Goal: Transaction & Acquisition: Purchase product/service

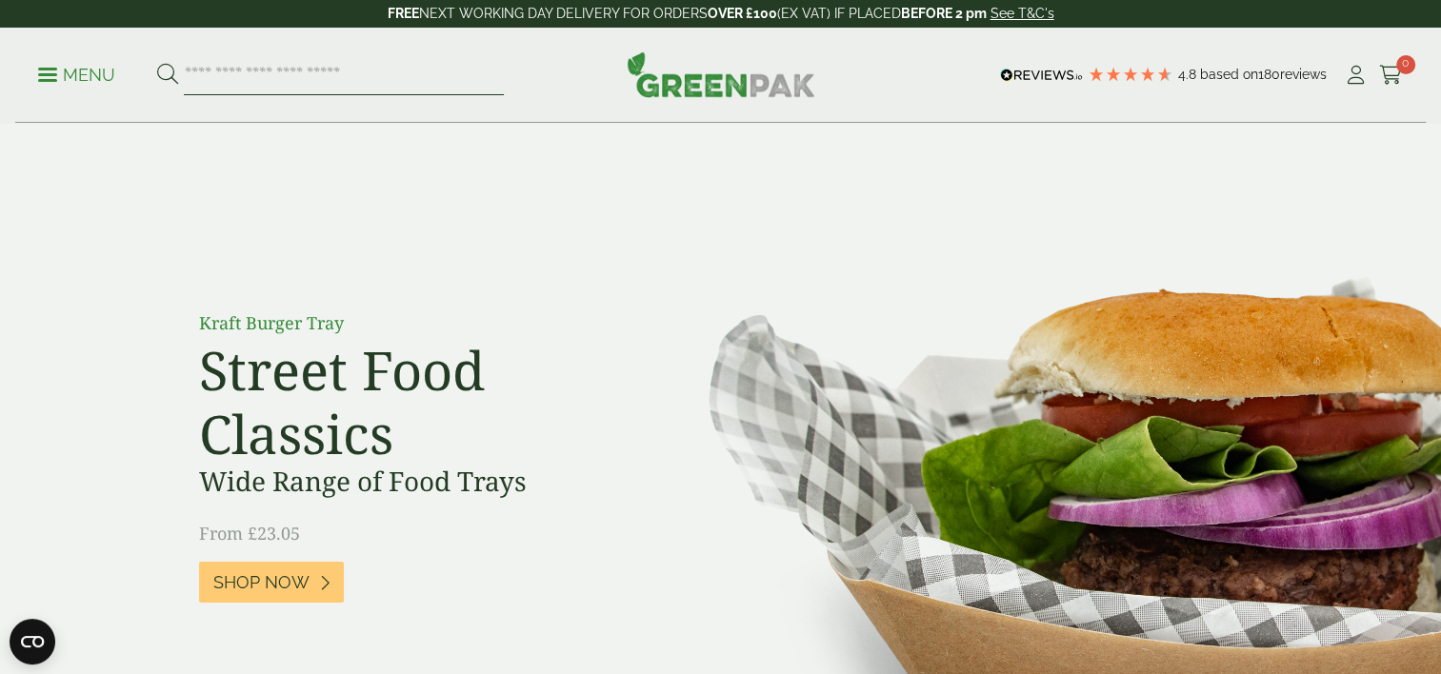
click at [248, 80] on input "search" at bounding box center [344, 75] width 320 height 40
type input "****"
click at [157, 63] on button at bounding box center [167, 75] width 21 height 25
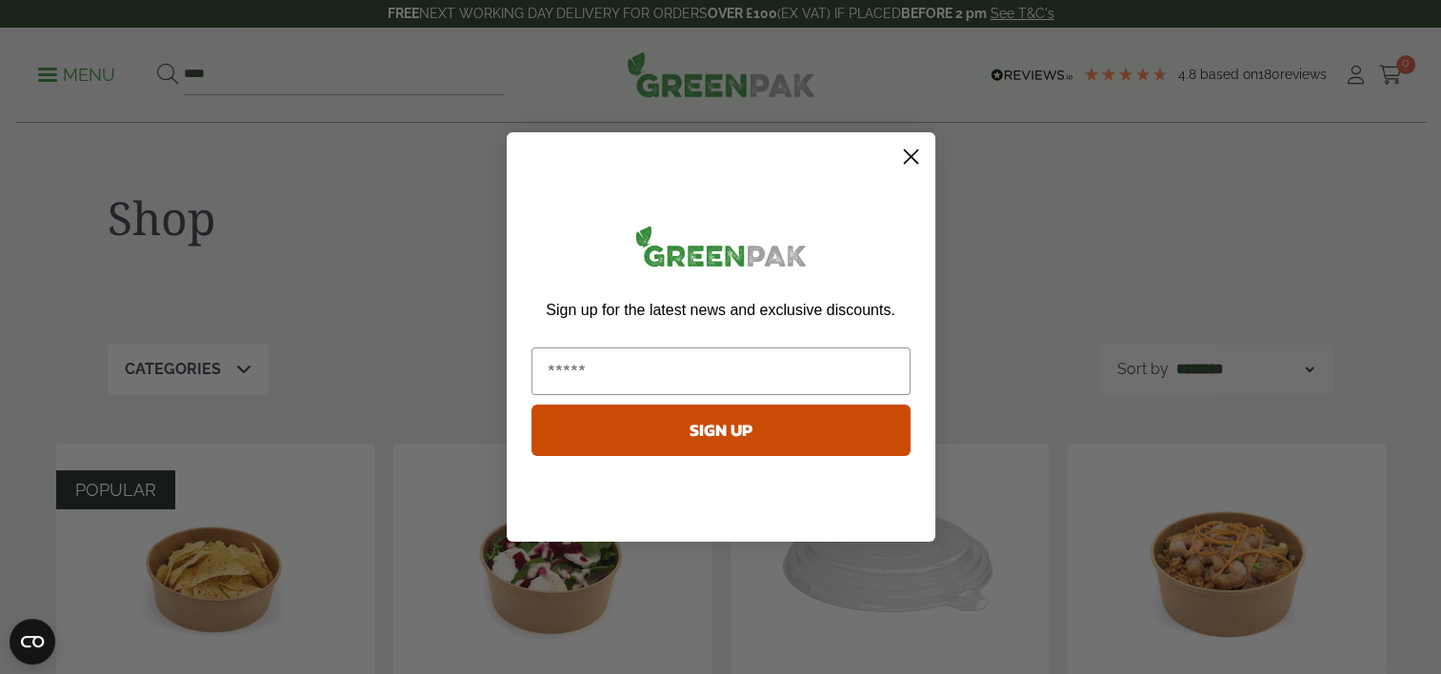
click at [908, 159] on icon "Close dialog" at bounding box center [910, 156] width 13 height 13
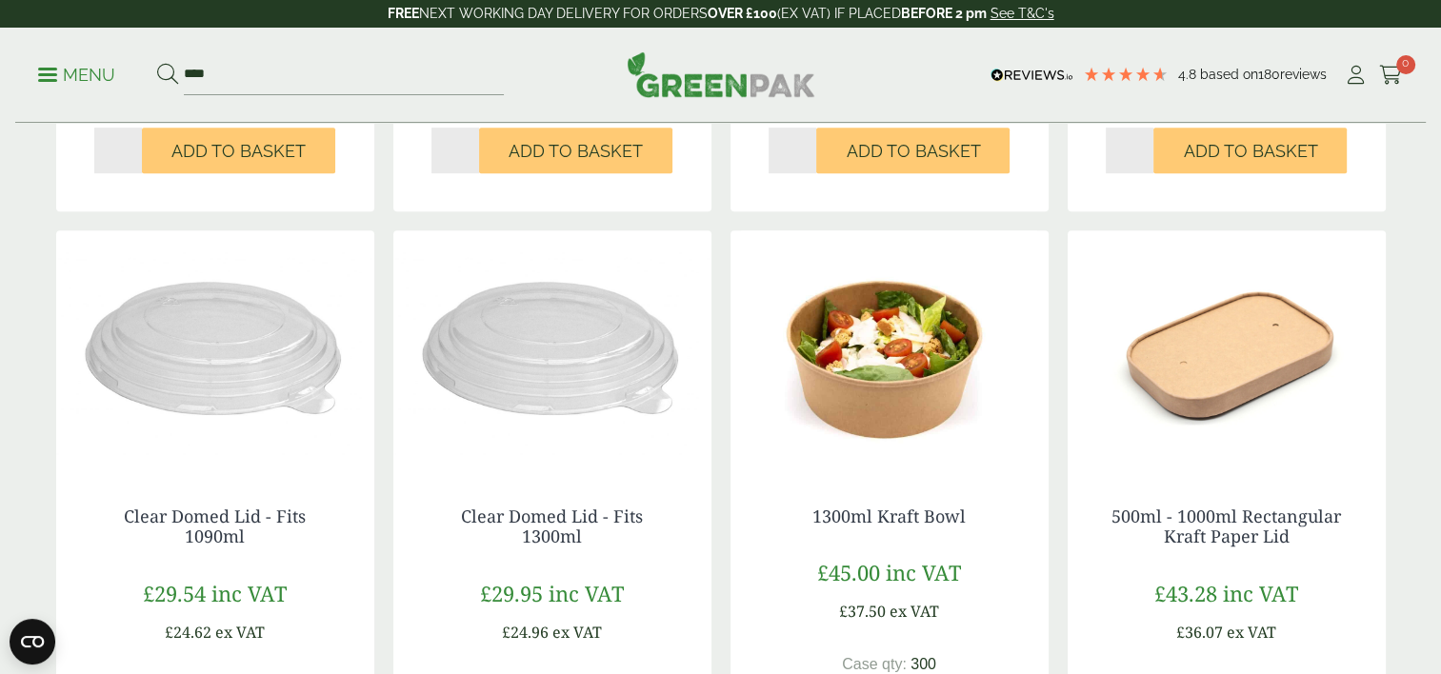
scroll to position [842, 0]
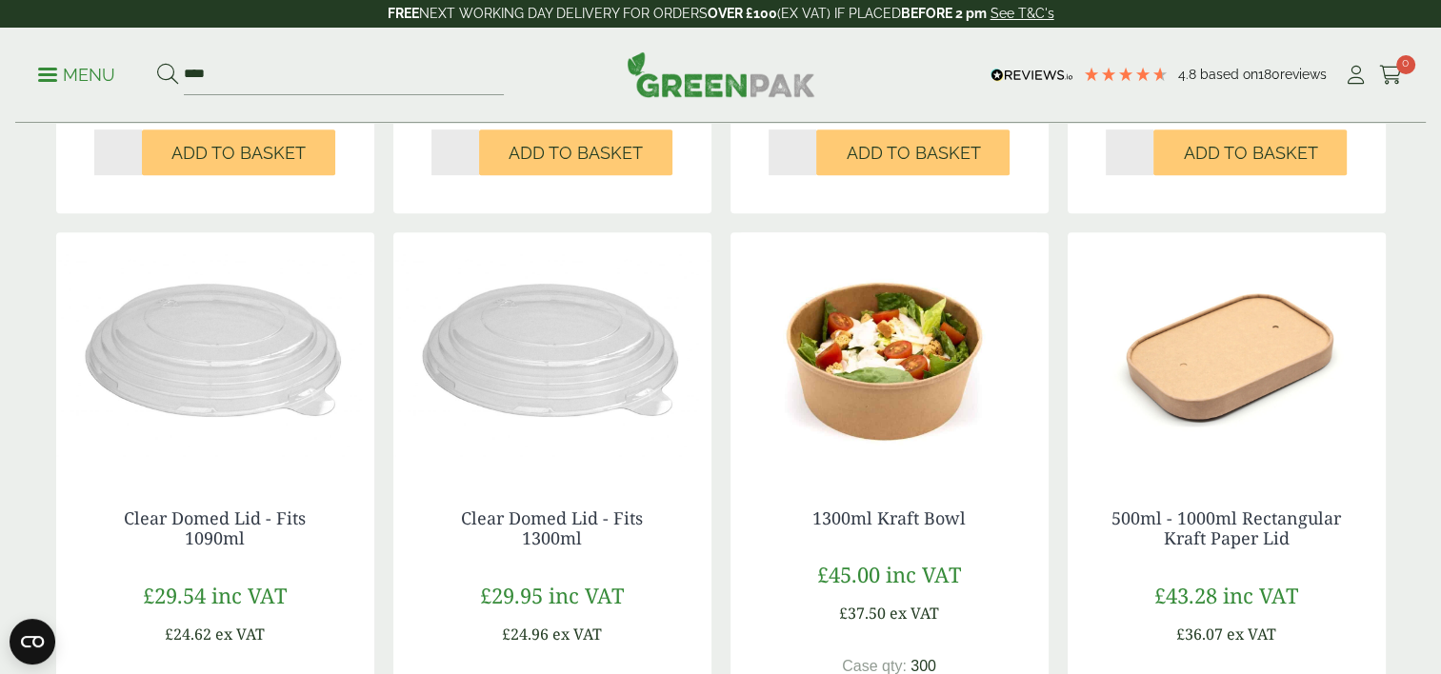
drag, startPoint x: 721, startPoint y: 462, endPoint x: 882, endPoint y: 498, distance: 164.9
click at [882, 498] on div "POPULAR 500ml Kraft Bowl £28.87 inc VAT £24.06 ex VAT *" at bounding box center [720, 538] width 1329 height 1873
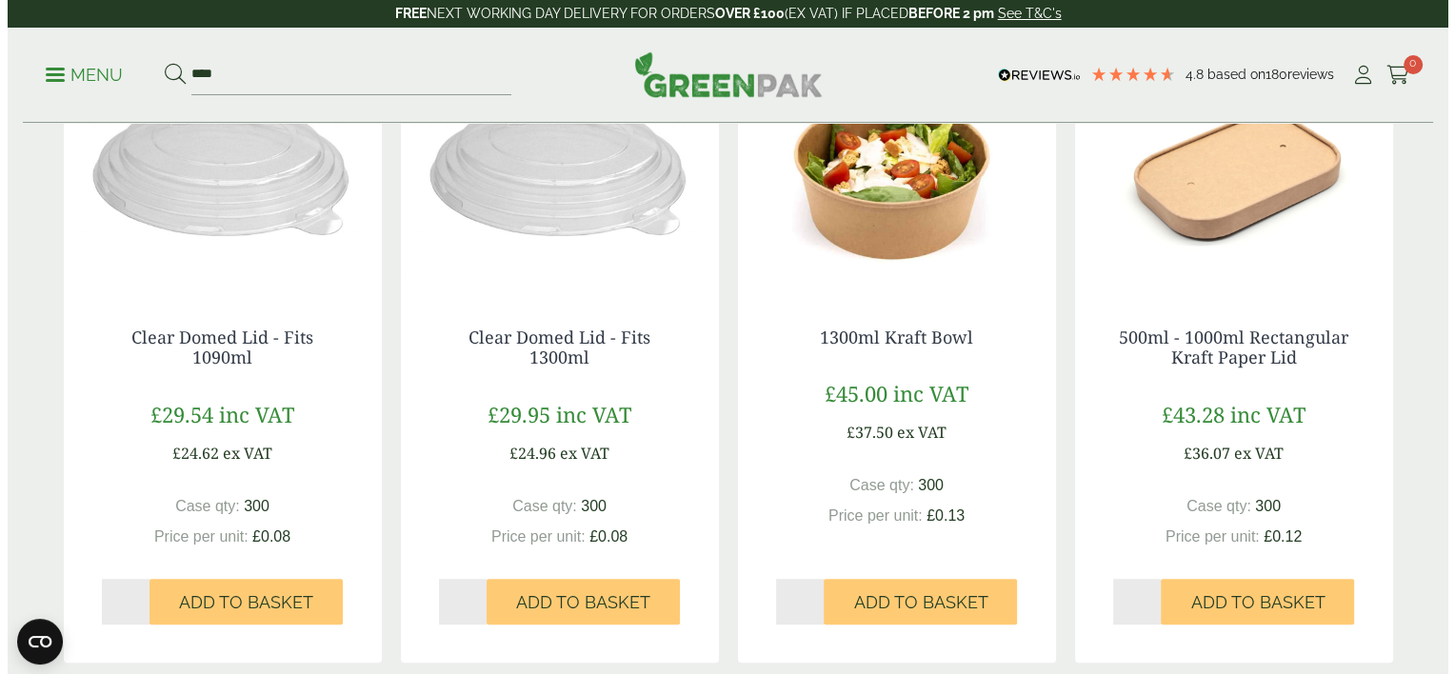
scroll to position [1021, 0]
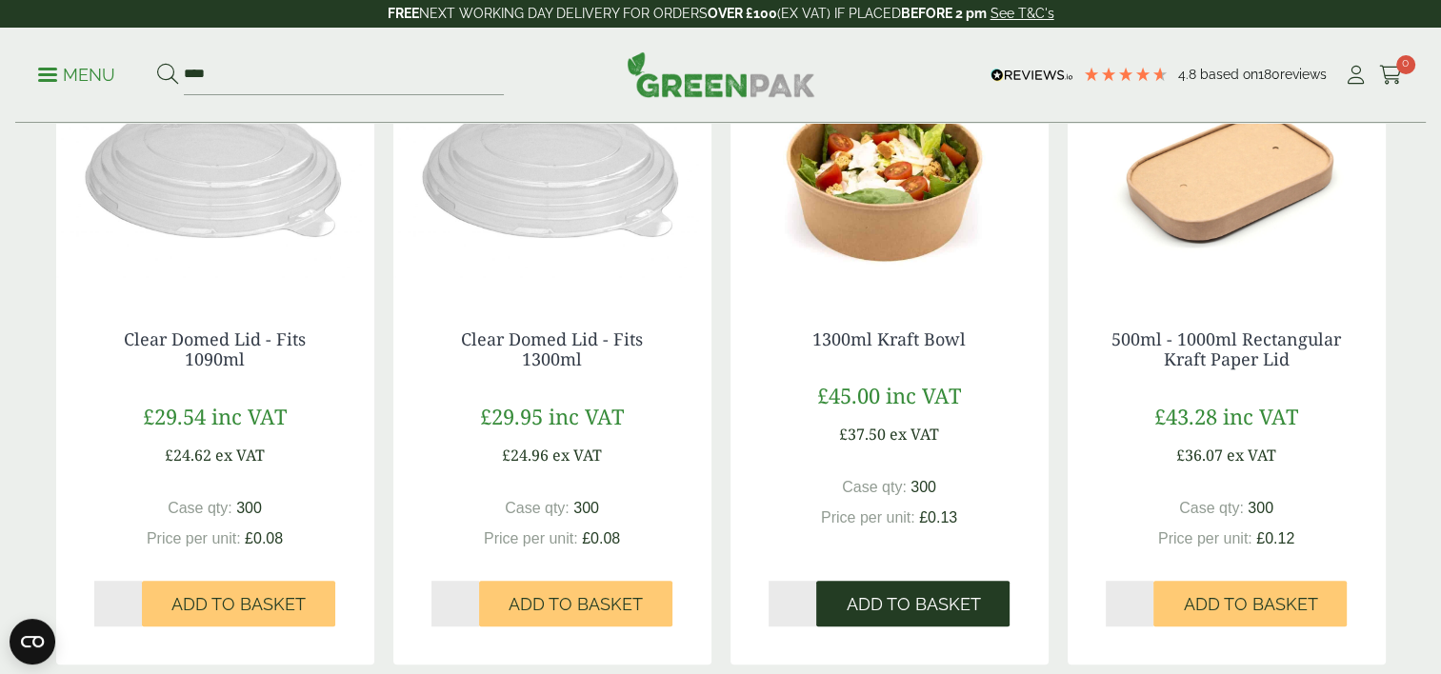
drag, startPoint x: 882, startPoint y: 498, endPoint x: 886, endPoint y: 590, distance: 92.4
click at [886, 590] on button "Add to Basket" at bounding box center [912, 604] width 193 height 46
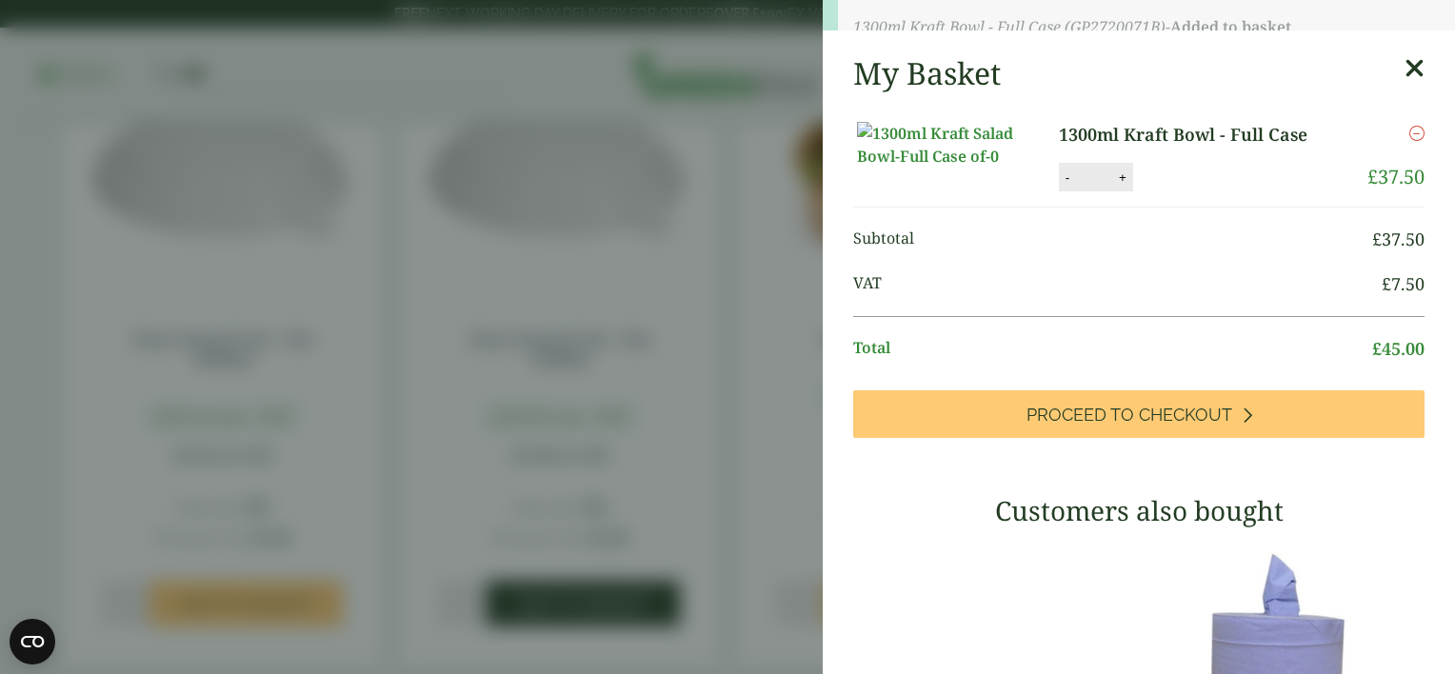
click at [563, 607] on aside "1300ml Kraft Bowl - Full Case (GP2720071B) - Added to basket My Basket 1300ml K…" at bounding box center [727, 337] width 1455 height 674
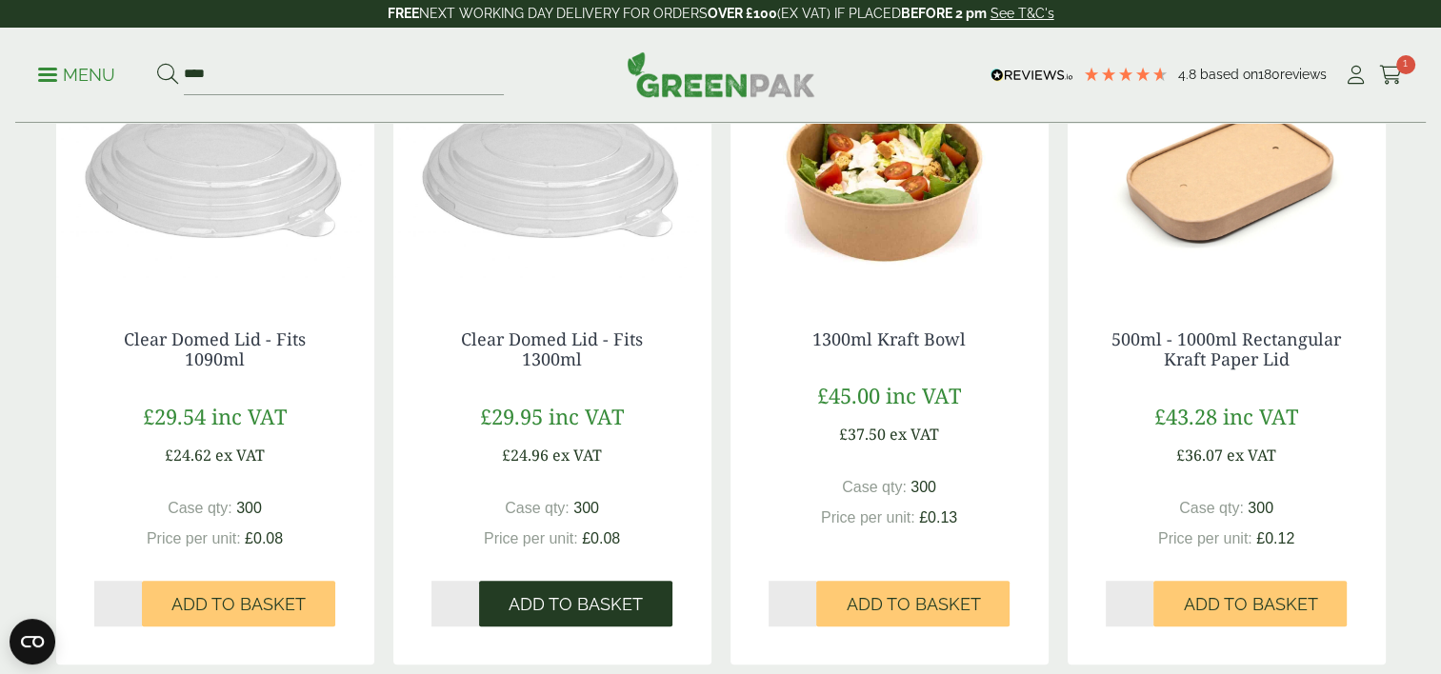
click at [621, 606] on span "Add to Basket" at bounding box center [575, 604] width 134 height 21
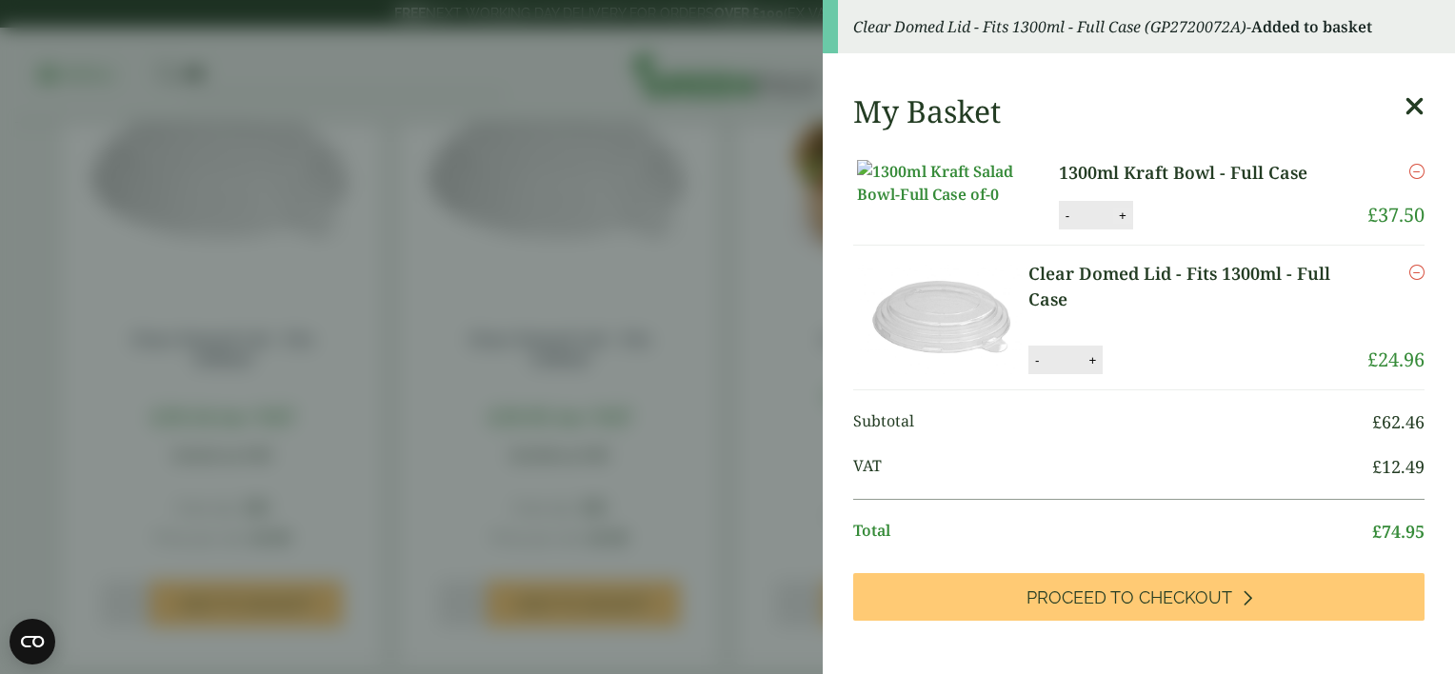
click at [1113, 224] on button "+" at bounding box center [1122, 216] width 19 height 16
type input "*"
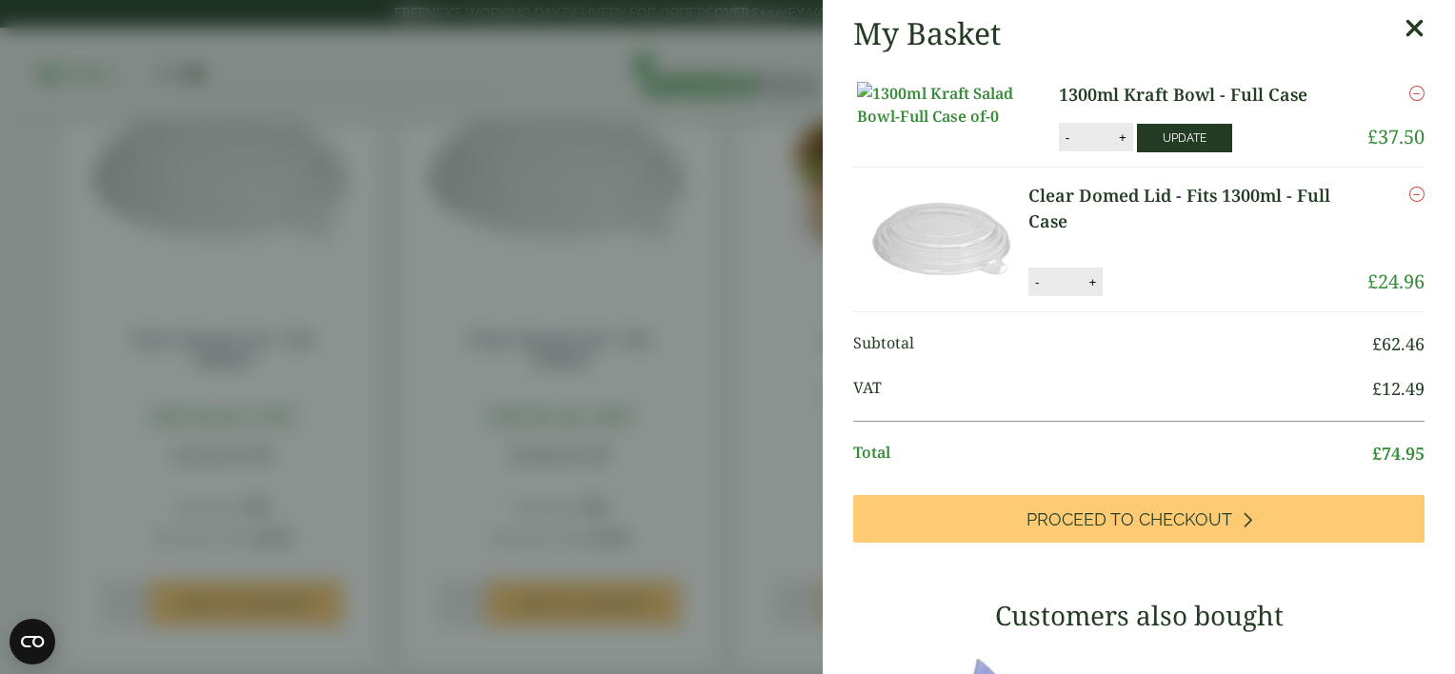
click at [1177, 152] on button "Update" at bounding box center [1184, 138] width 95 height 29
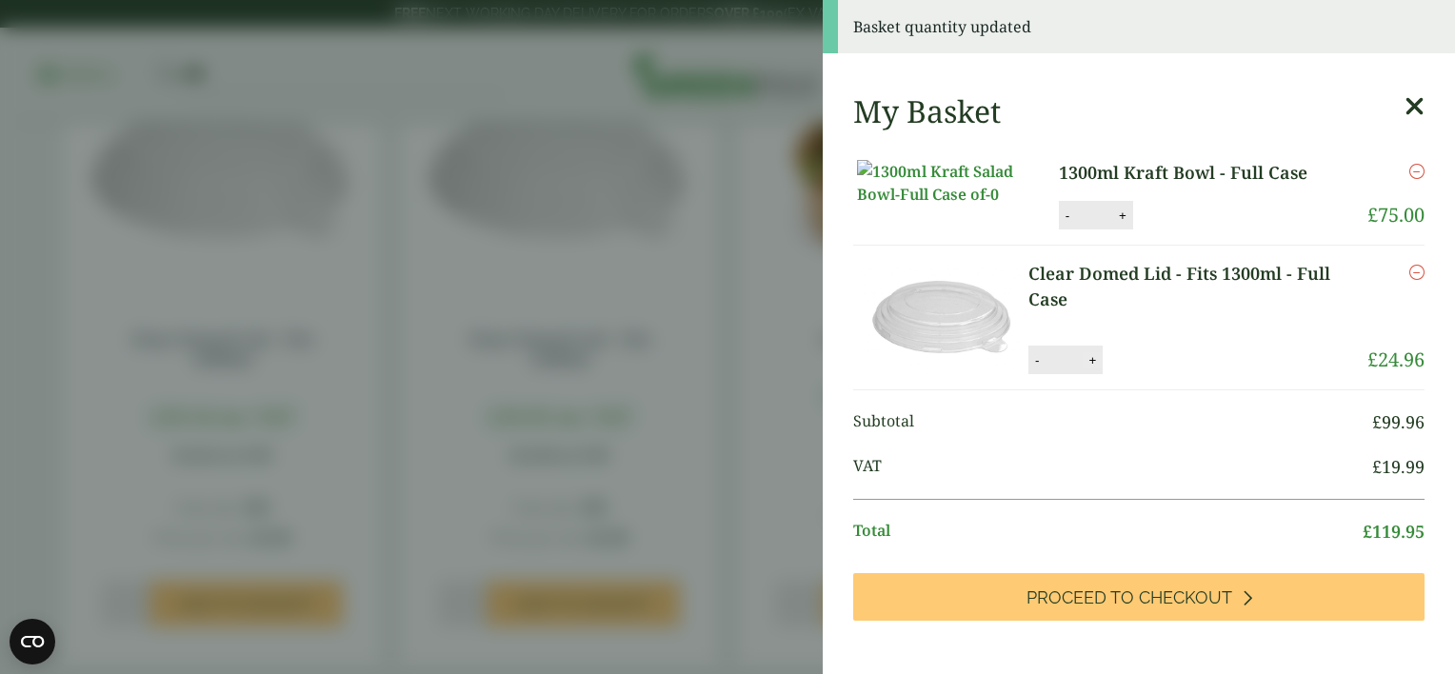
click at [1093, 368] on button "+" at bounding box center [1092, 360] width 19 height 16
type input "*"
click at [1131, 375] on button "Update" at bounding box center [1153, 361] width 95 height 29
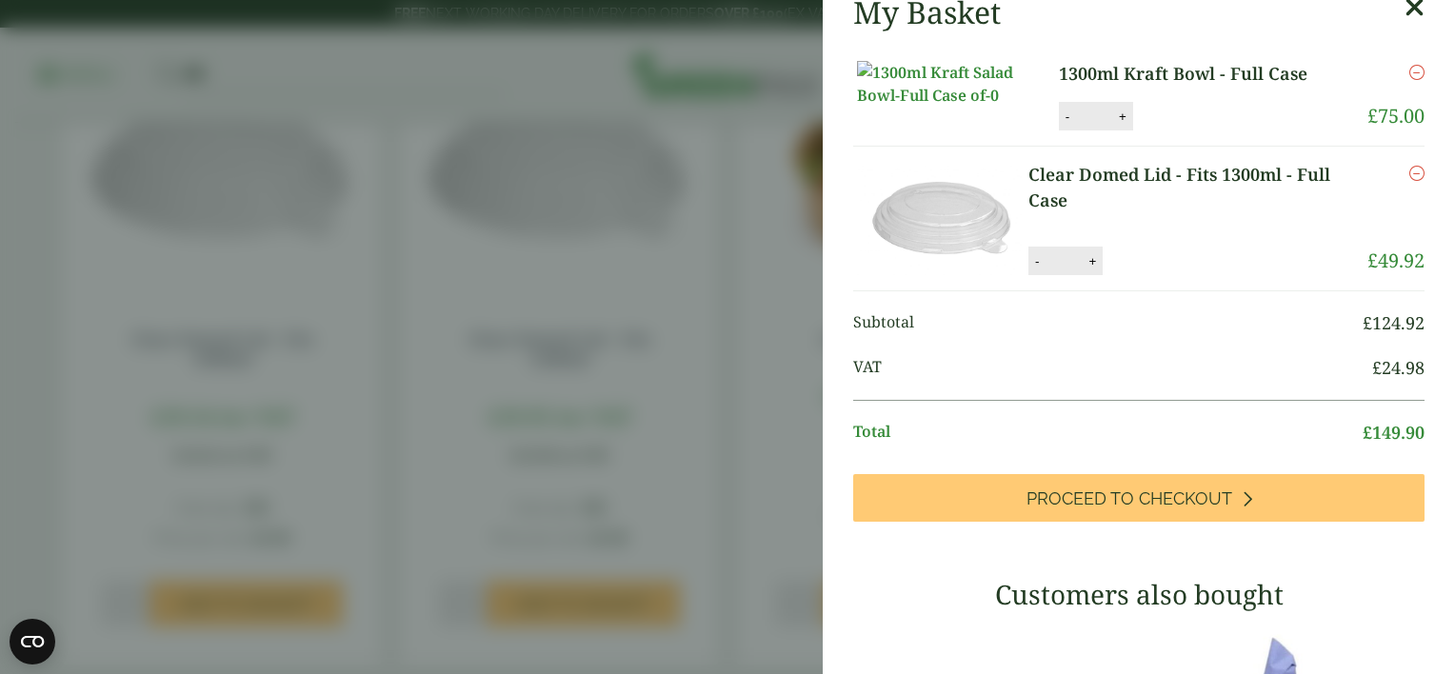
scroll to position [0, 0]
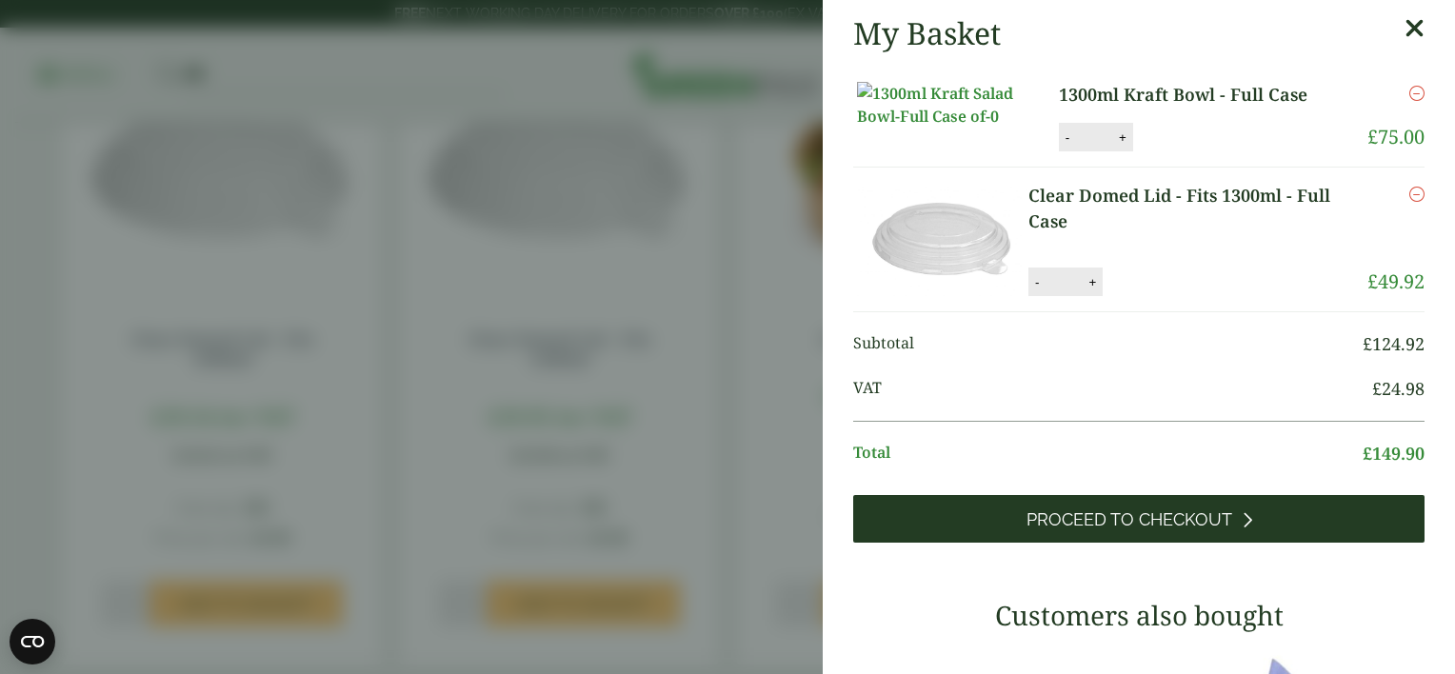
click at [1160, 530] on span "Proceed to Checkout" at bounding box center [1129, 519] width 206 height 21
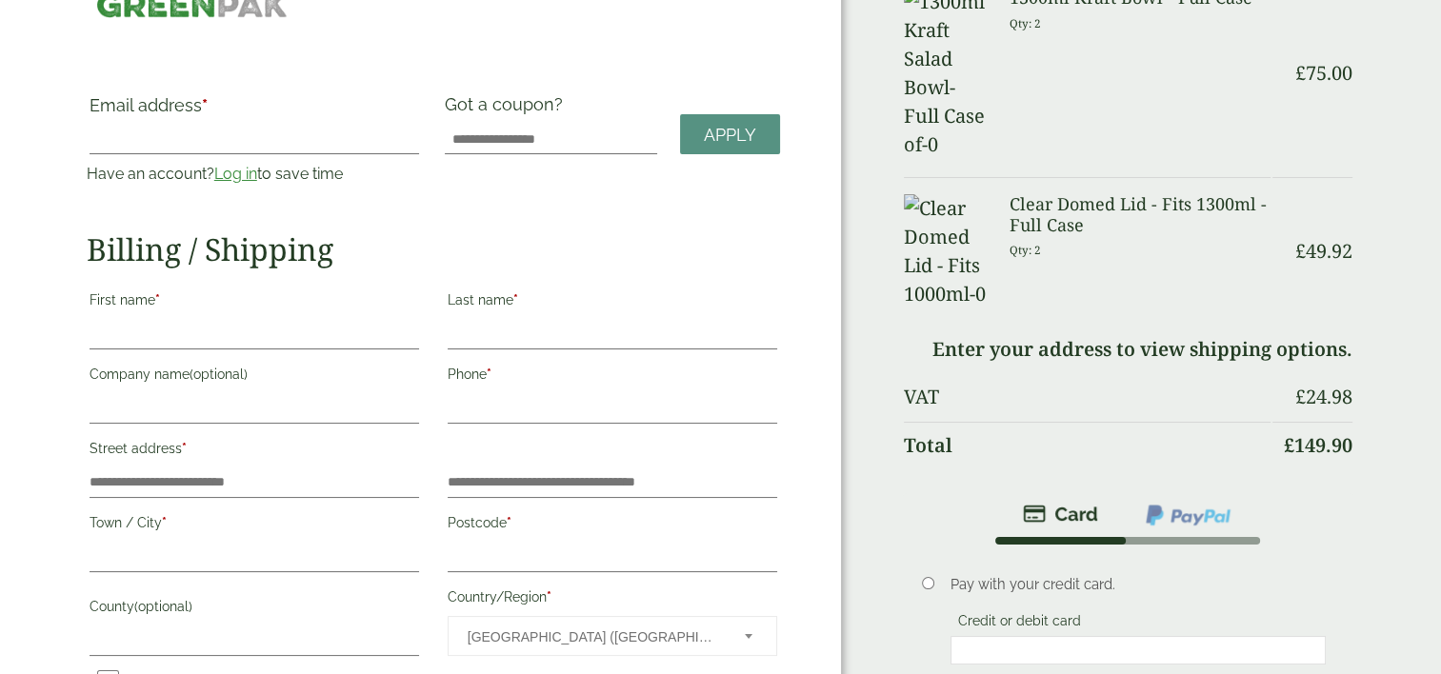
scroll to position [60, 0]
click at [238, 179] on link "Log in" at bounding box center [235, 175] width 43 height 18
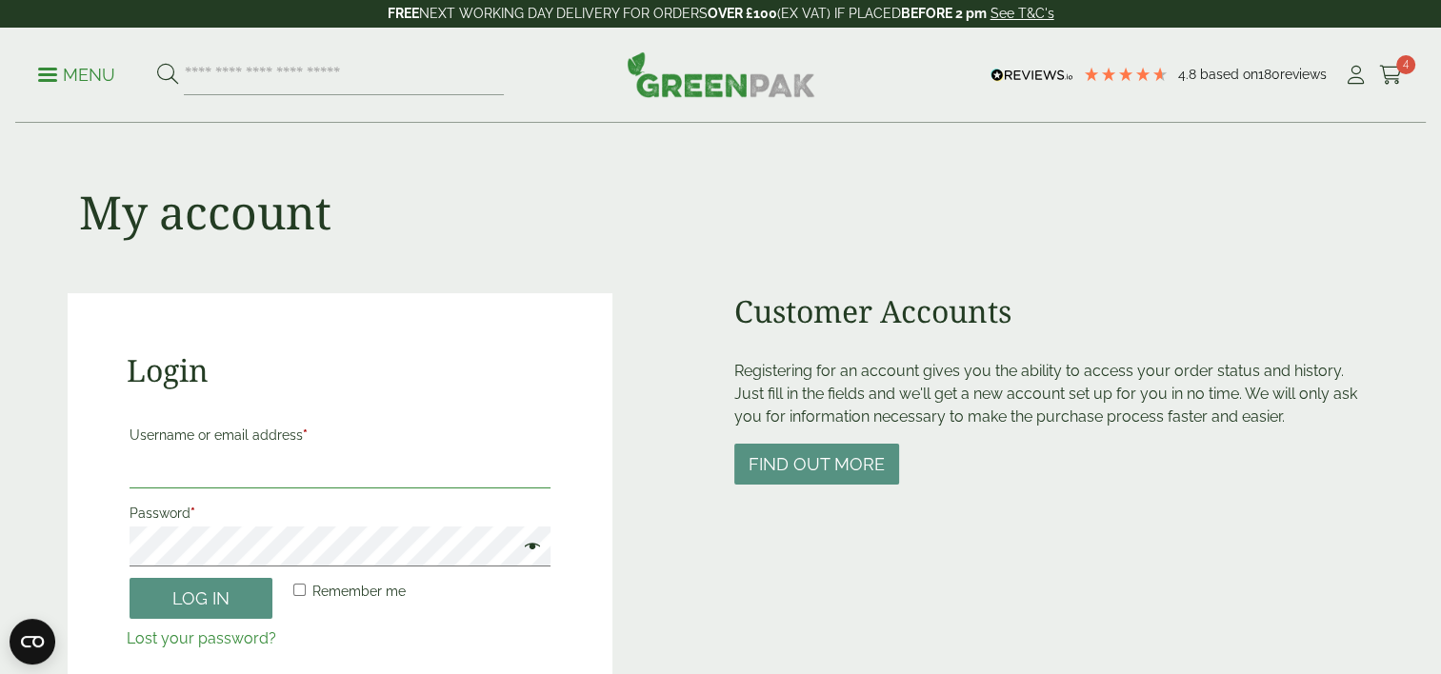
click at [262, 472] on input "Username or email address *" at bounding box center [340, 468] width 422 height 40
click at [557, 436] on div "Login Username or email address * Password * Remember me Log in Lost your passw…" at bounding box center [341, 508] width 546 height 431
click at [457, 488] on input "Username or email address *" at bounding box center [340, 468] width 422 height 40
type input "**********"
click at [190, 598] on button "Log in" at bounding box center [200, 598] width 143 height 41
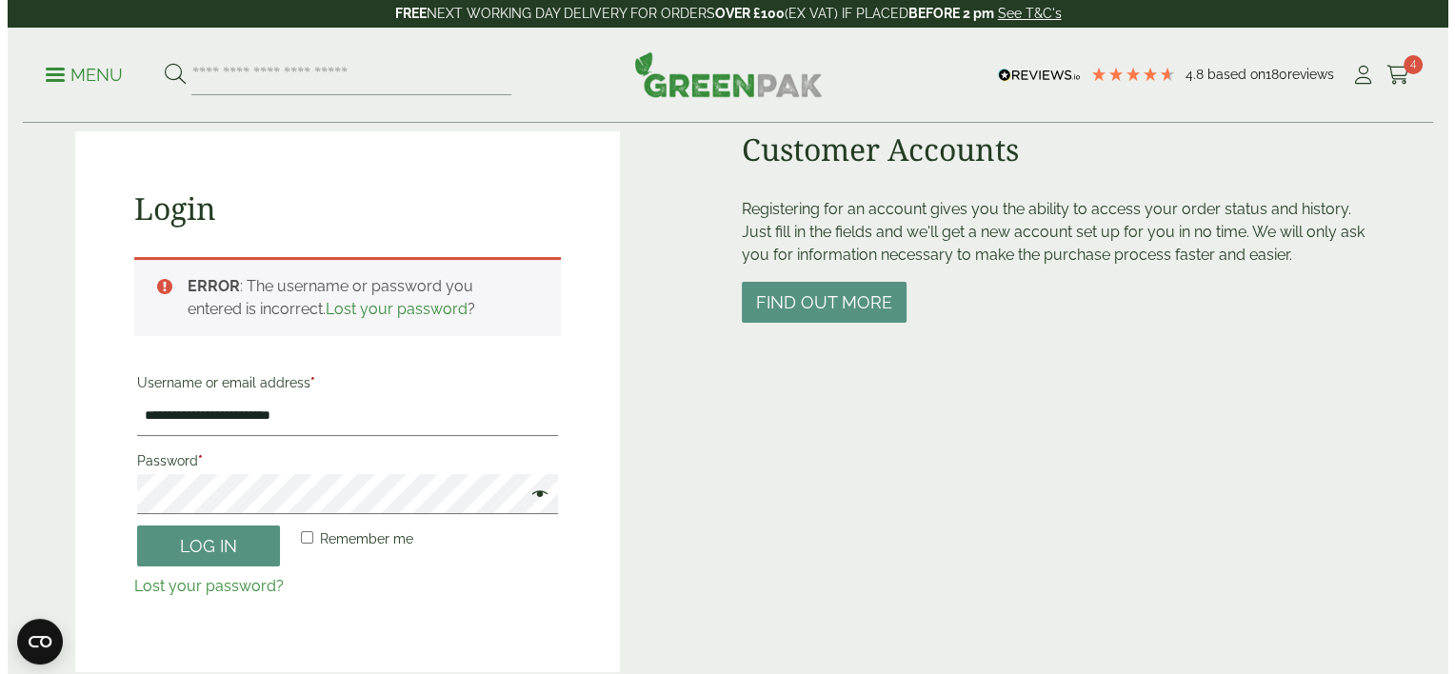
scroll to position [163, 0]
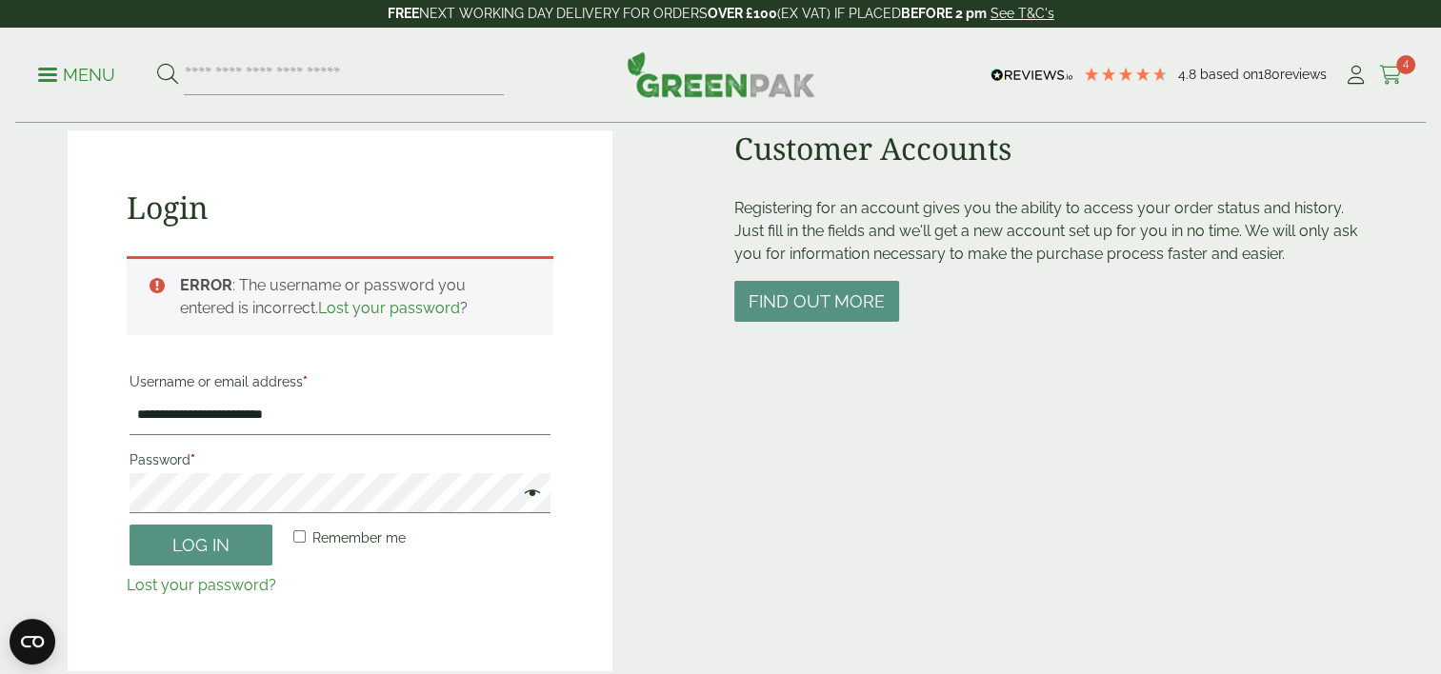
click at [1391, 72] on icon at bounding box center [1391, 75] width 24 height 19
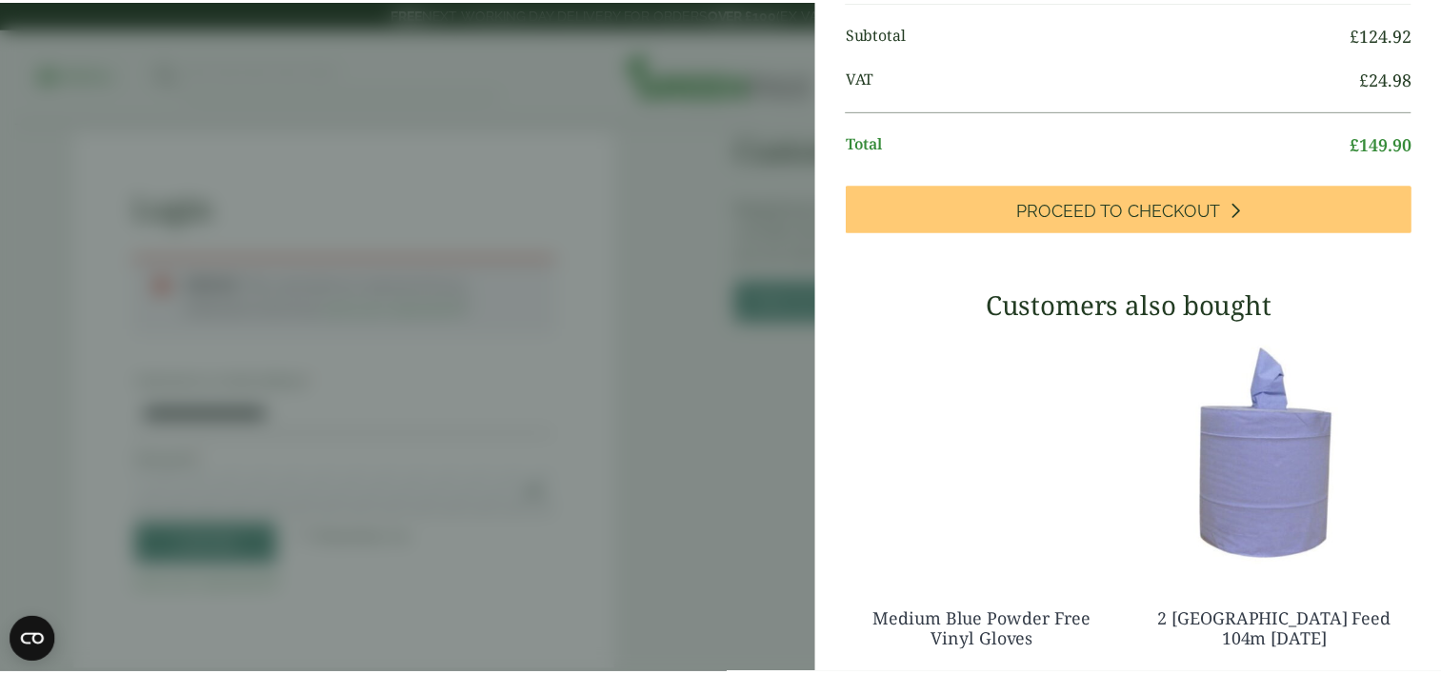
scroll to position [0, 0]
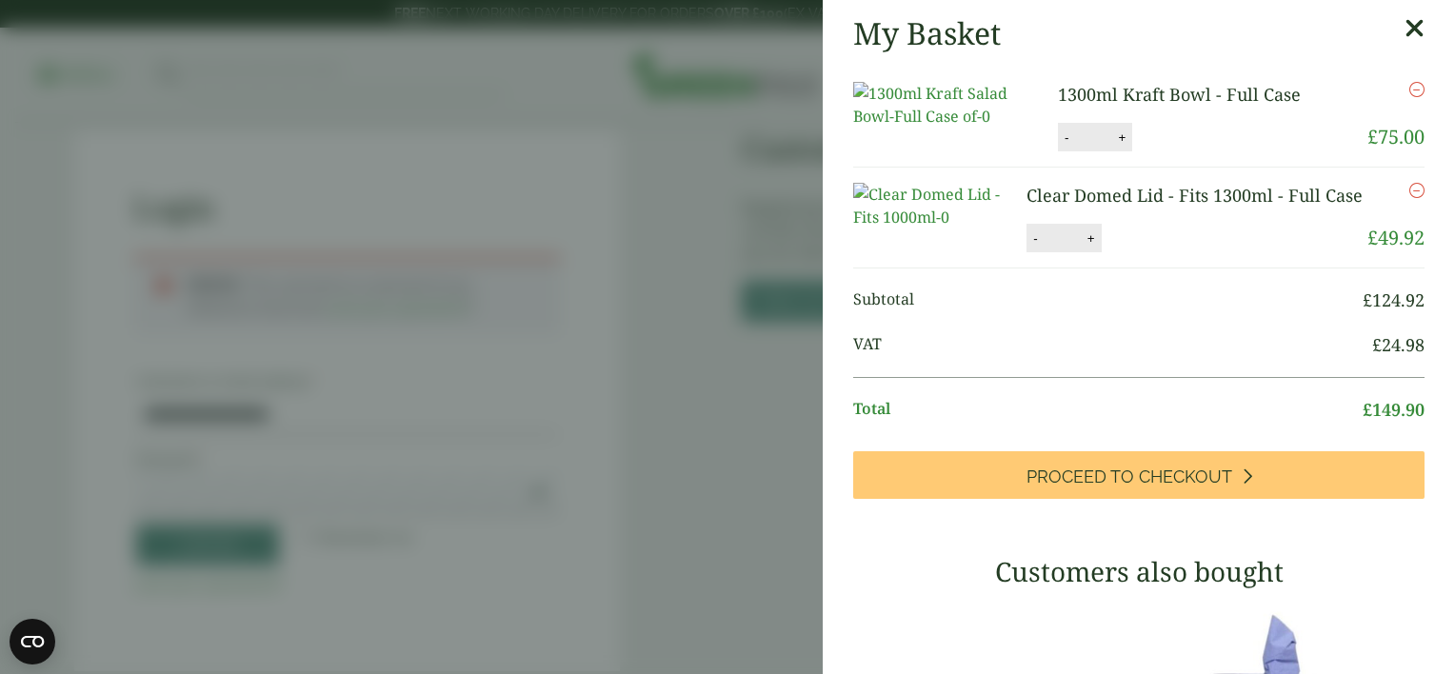
click at [1404, 30] on icon at bounding box center [1414, 28] width 20 height 27
